Goal: Check status: Check status

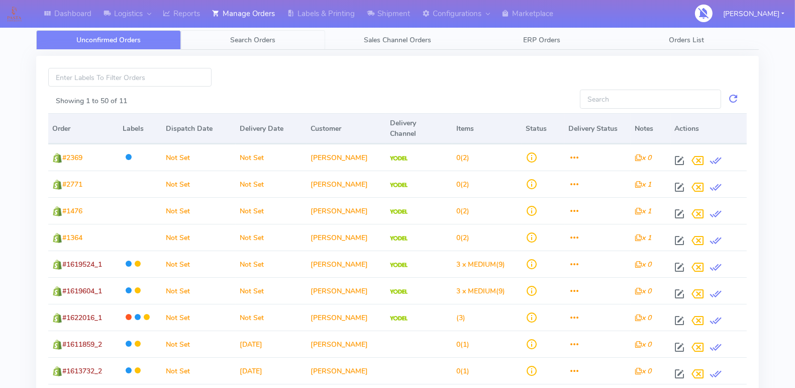
click at [243, 41] on span "Search Orders" at bounding box center [252, 40] width 45 height 10
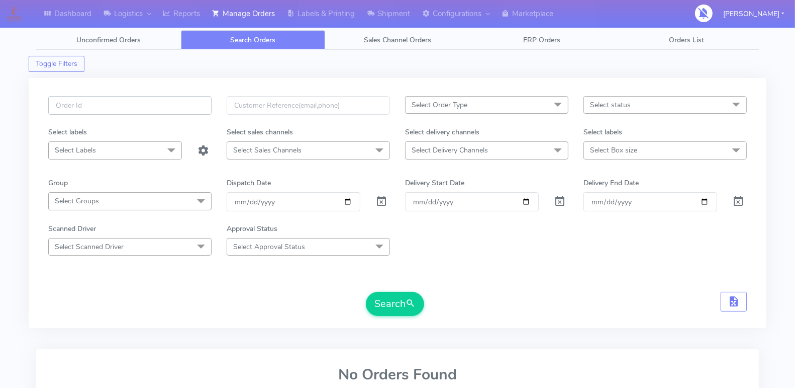
click at [193, 106] on input "text" at bounding box center [129, 105] width 163 height 19
paste input "1619829"
type input "1619829"
click at [386, 199] on span at bounding box center [382, 204] width 12 height 10
click at [397, 313] on button "Search" at bounding box center [395, 304] width 58 height 24
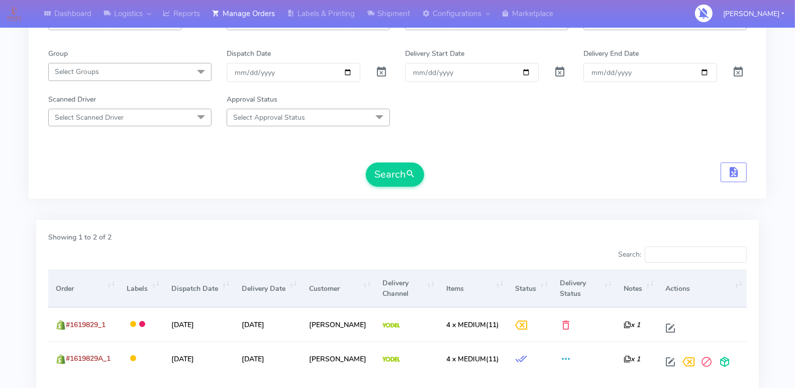
scroll to position [200, 0]
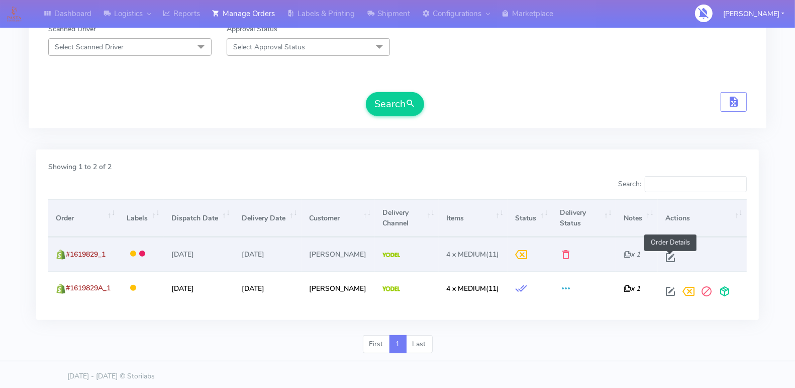
click at [673, 255] on span at bounding box center [671, 260] width 18 height 10
select select "5"
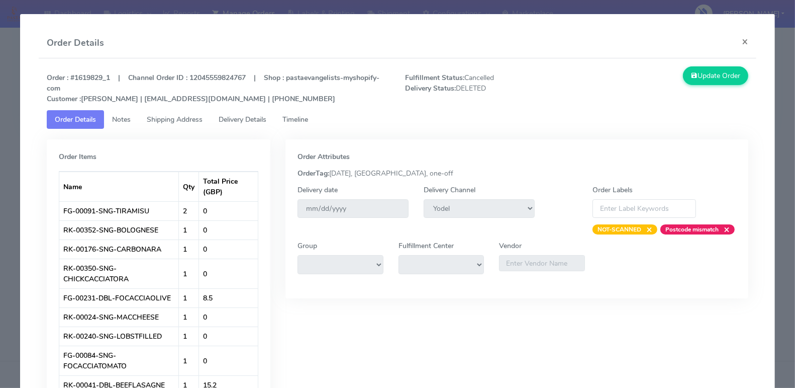
click at [301, 118] on span "Timeline" at bounding box center [296, 120] width 26 height 10
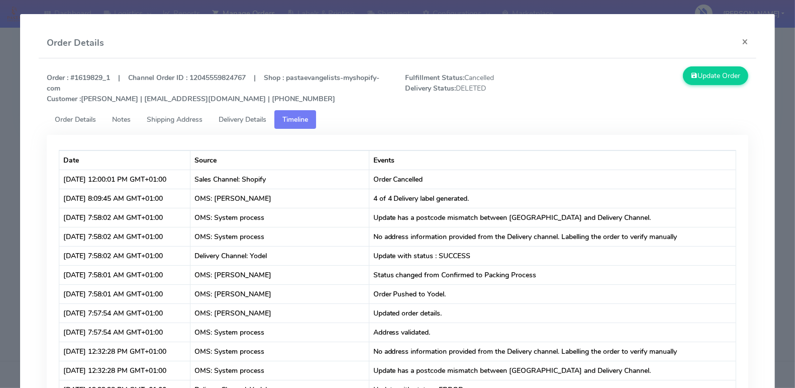
click at [230, 118] on span "Delivery Details" at bounding box center [243, 120] width 48 height 10
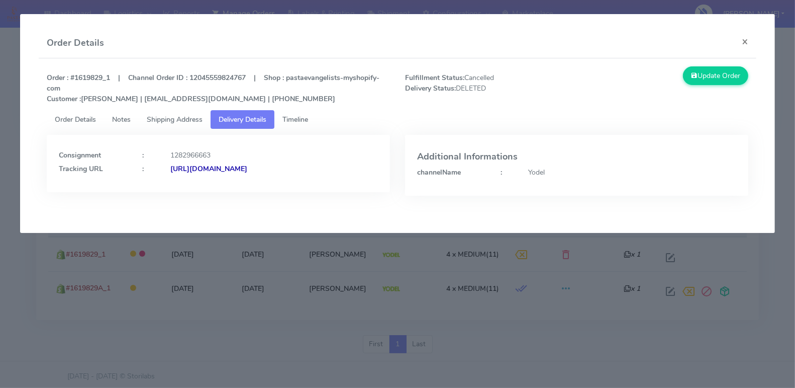
click at [299, 119] on span "Timeline" at bounding box center [296, 120] width 26 height 10
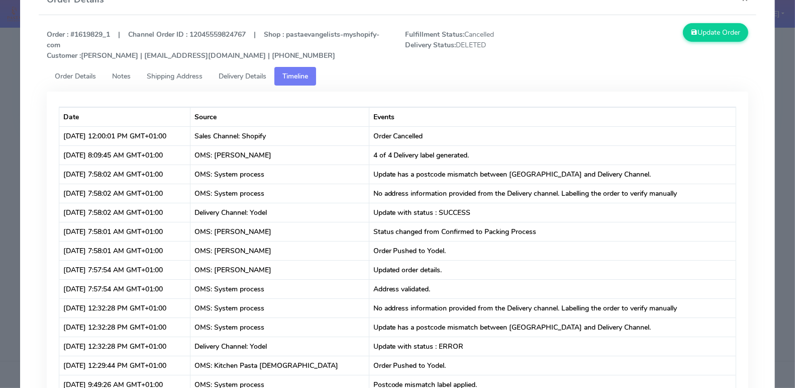
scroll to position [46, 0]
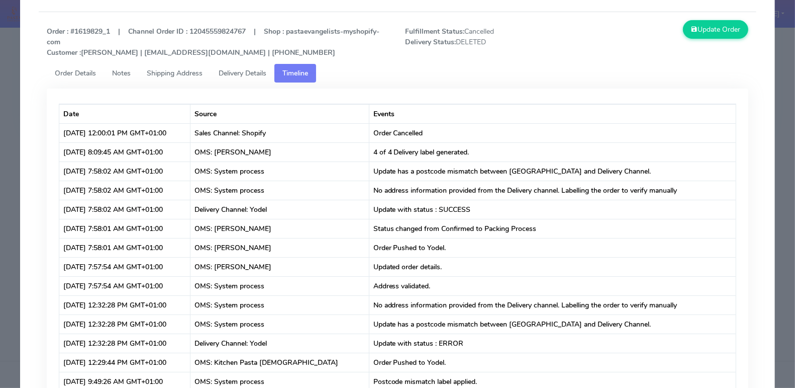
click at [246, 71] on span "Delivery Details" at bounding box center [243, 73] width 48 height 10
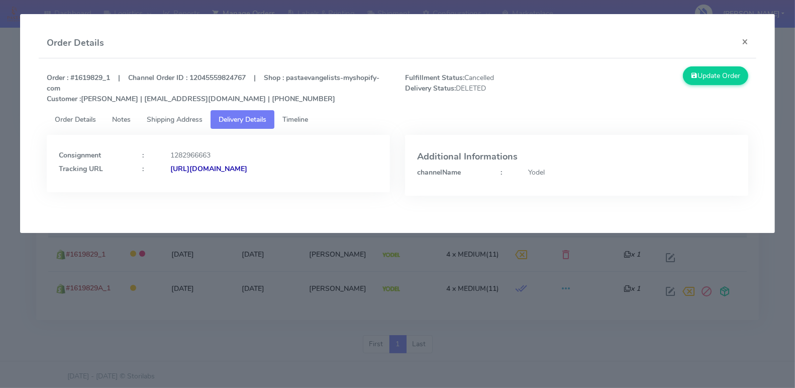
scroll to position [0, 0]
copy strong "JJD0002249960892011"
drag, startPoint x: 369, startPoint y: 167, endPoint x: 277, endPoint y: 186, distance: 93.5
click at [277, 186] on div "Consignment : 1282966663 Tracking URL : [URL][DOMAIN_NAME]" at bounding box center [218, 163] width 343 height 57
click at [278, 187] on div "Consignment : 1282966663 Tracking URL : [URL][DOMAIN_NAME]" at bounding box center [218, 163] width 343 height 57
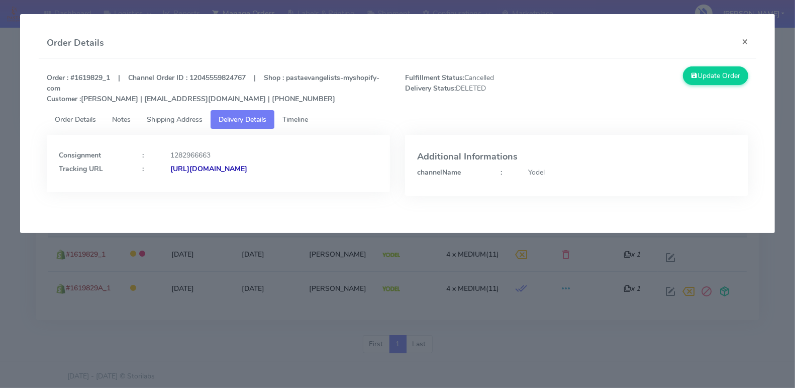
click at [303, 121] on span "Timeline" at bounding box center [296, 120] width 26 height 10
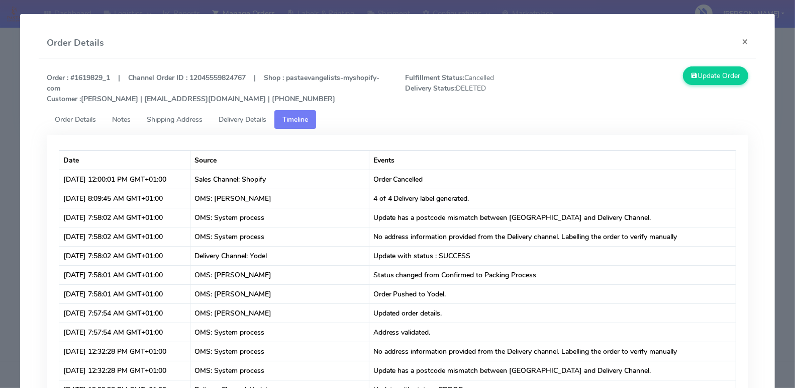
click at [255, 121] on span "Delivery Details" at bounding box center [243, 120] width 48 height 10
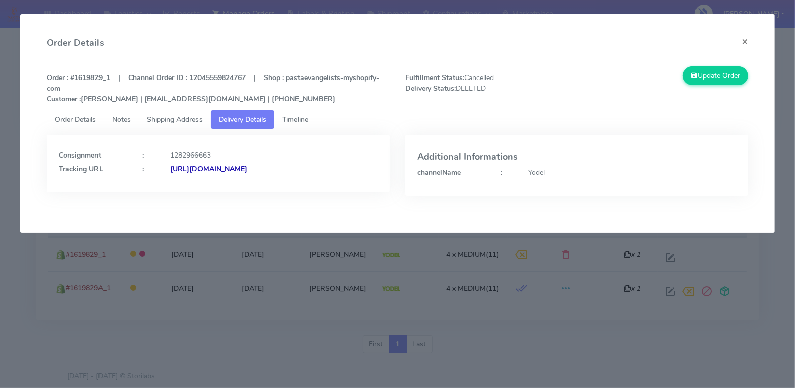
click at [308, 119] on span "Timeline" at bounding box center [296, 120] width 26 height 10
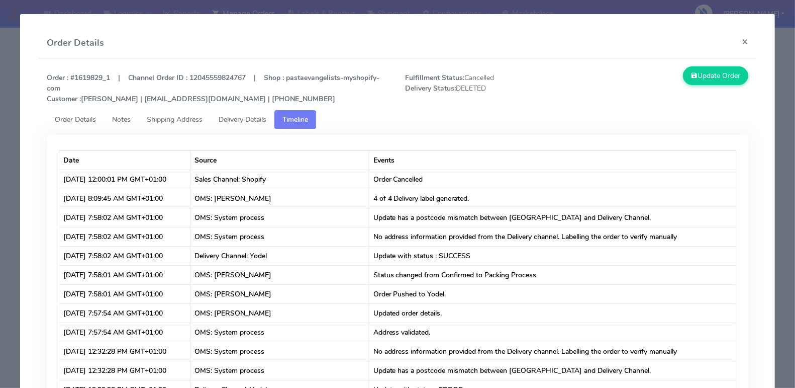
click at [255, 115] on span "Delivery Details" at bounding box center [243, 120] width 48 height 10
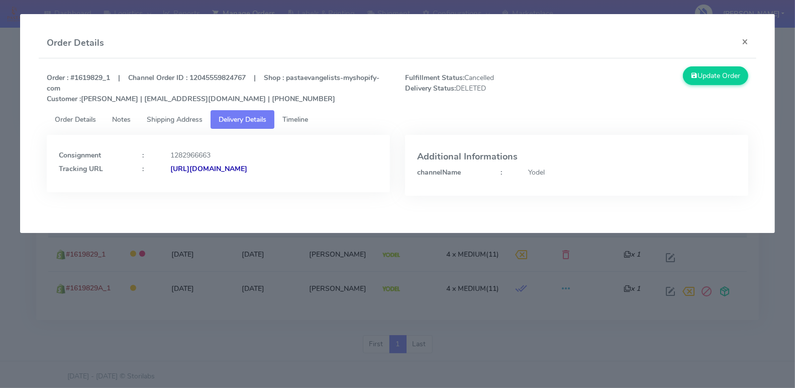
click at [299, 119] on span "Timeline" at bounding box center [296, 120] width 26 height 10
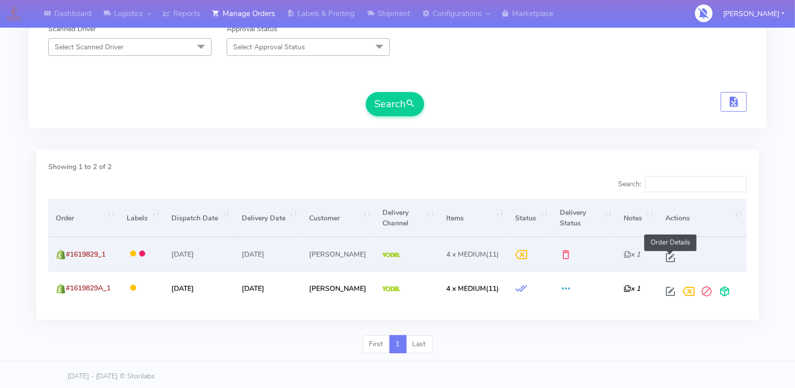
click at [669, 255] on span at bounding box center [671, 260] width 18 height 10
select select "5"
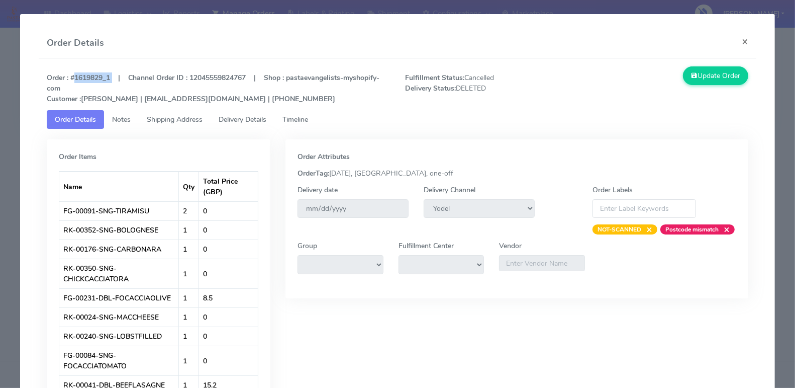
drag, startPoint x: 113, startPoint y: 76, endPoint x: 72, endPoint y: 78, distance: 40.3
click at [72, 78] on strong "Order : #1619829_1 | Channel Order ID : 12045559824767 | Shop : pastaevangelist…" at bounding box center [213, 88] width 333 height 31
copy strong "#1619829_1"
